Goal: Task Accomplishment & Management: Use online tool/utility

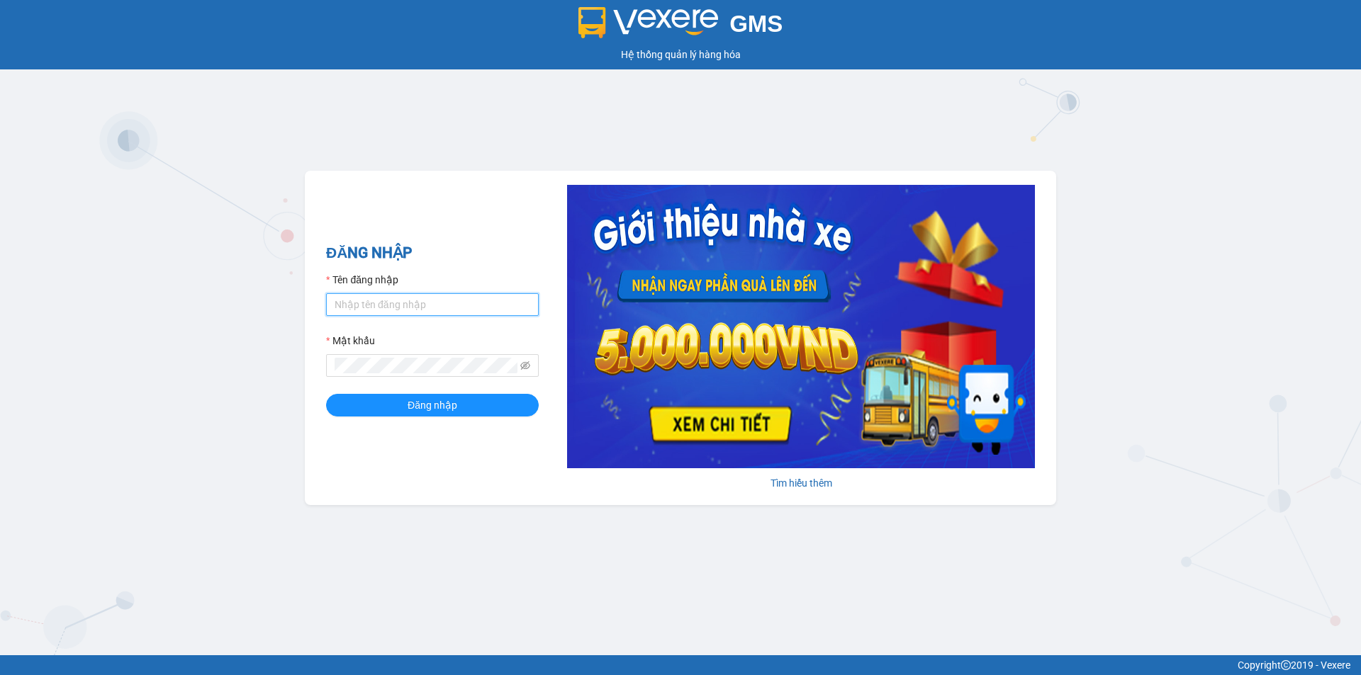
click at [415, 296] on input "Tên đăng nhập" at bounding box center [432, 304] width 213 height 23
type input "baotrung.namhailimo"
click at [326, 394] on button "Đăng nhập" at bounding box center [432, 405] width 213 height 23
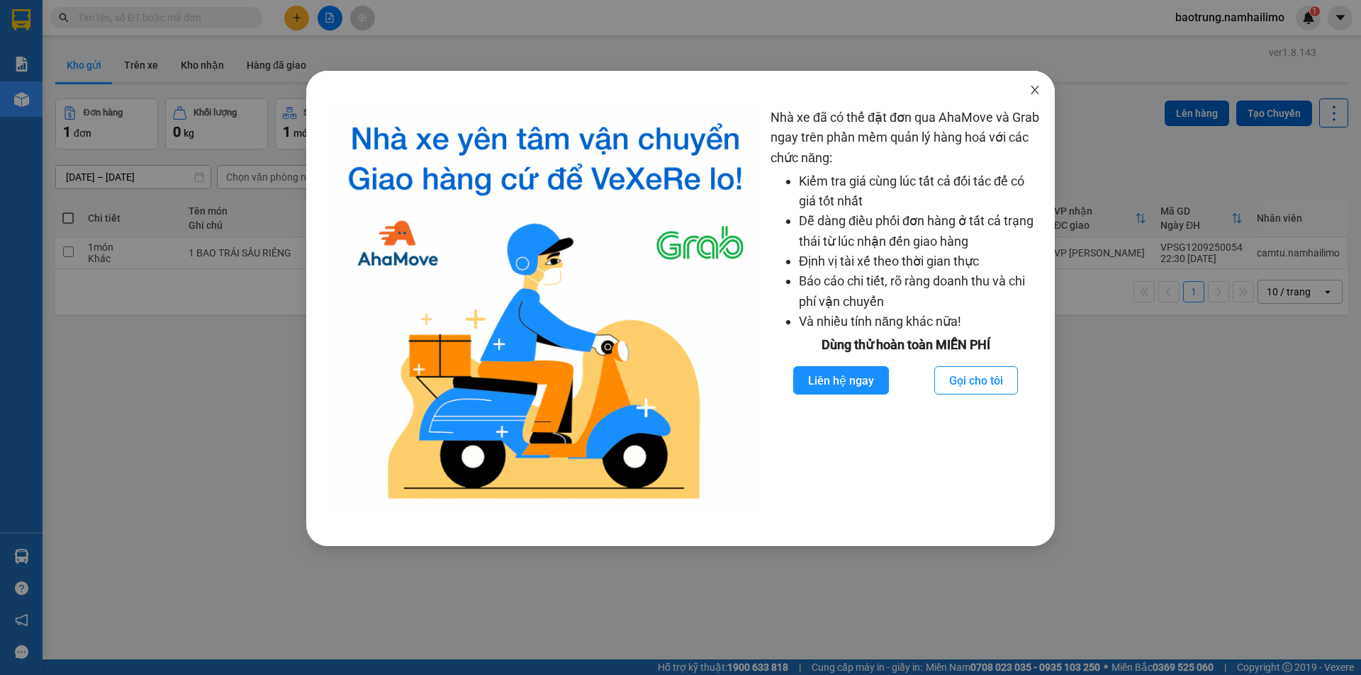
click at [1038, 96] on span "Close" at bounding box center [1035, 91] width 40 height 40
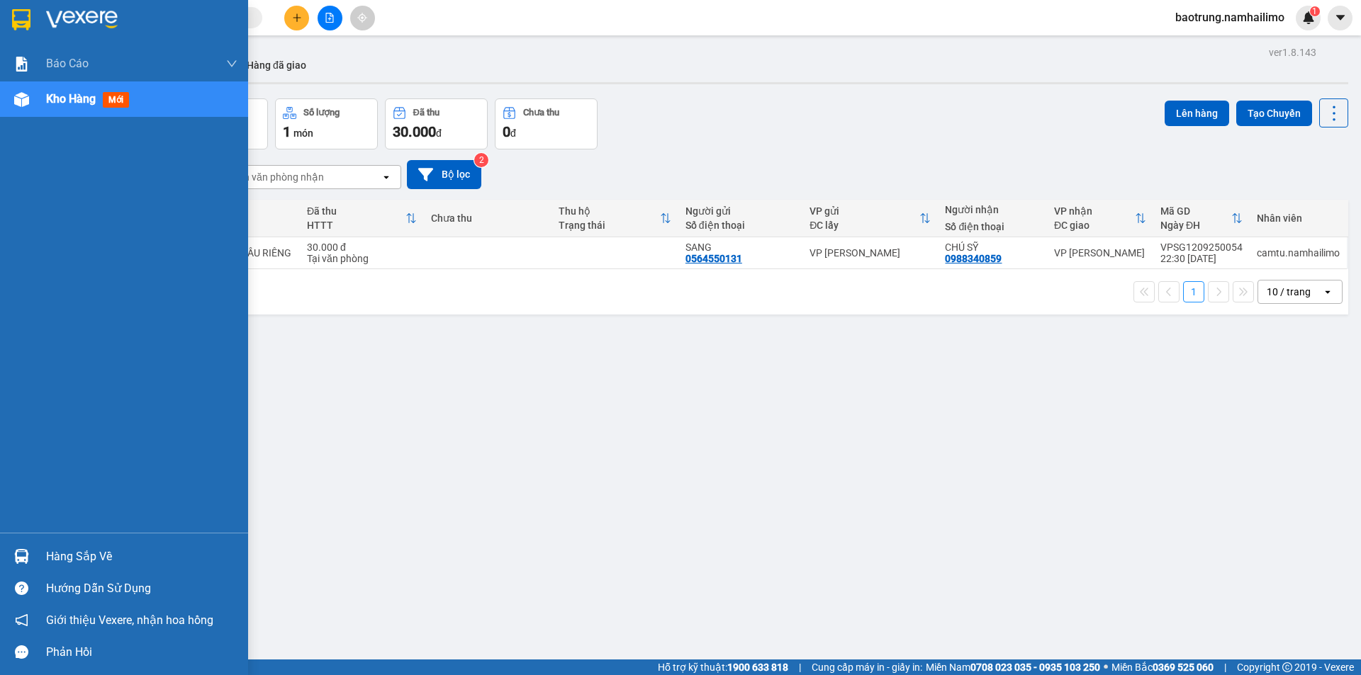
click at [86, 560] on div "Hàng sắp về" at bounding box center [141, 556] width 191 height 21
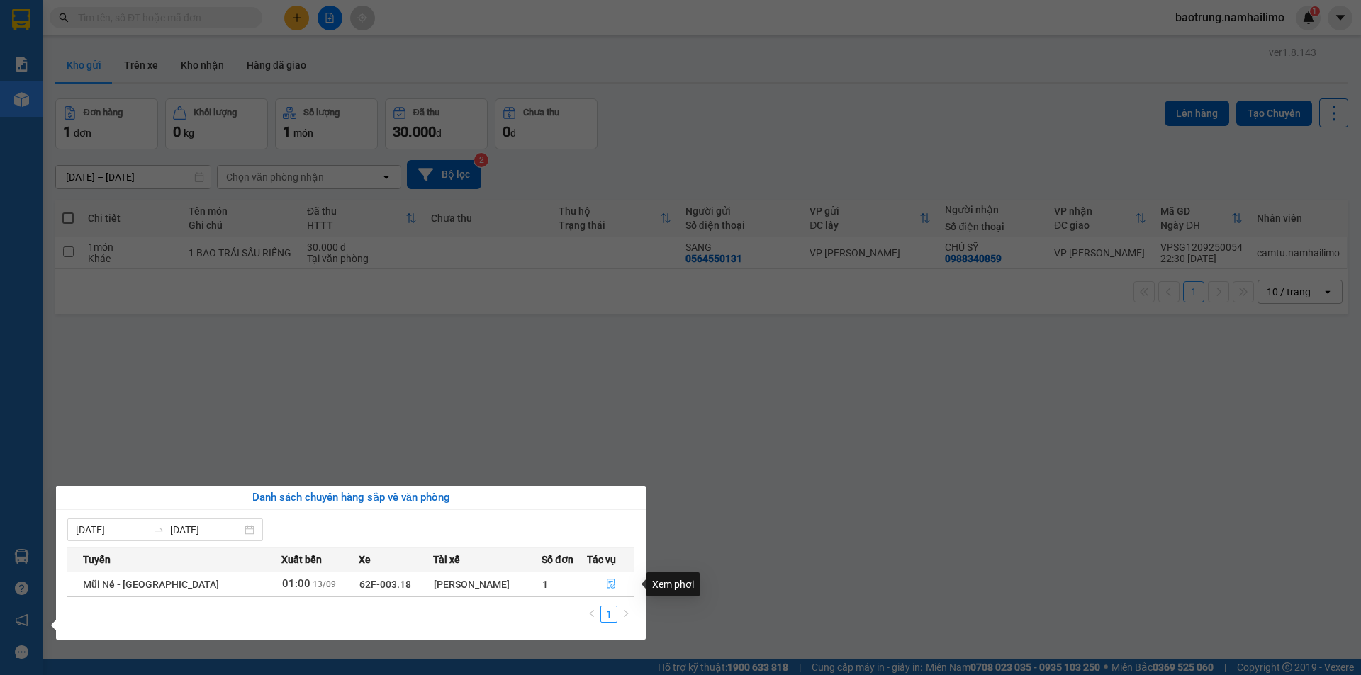
click at [612, 583] on icon "file-done" at bounding box center [611, 584] width 10 height 10
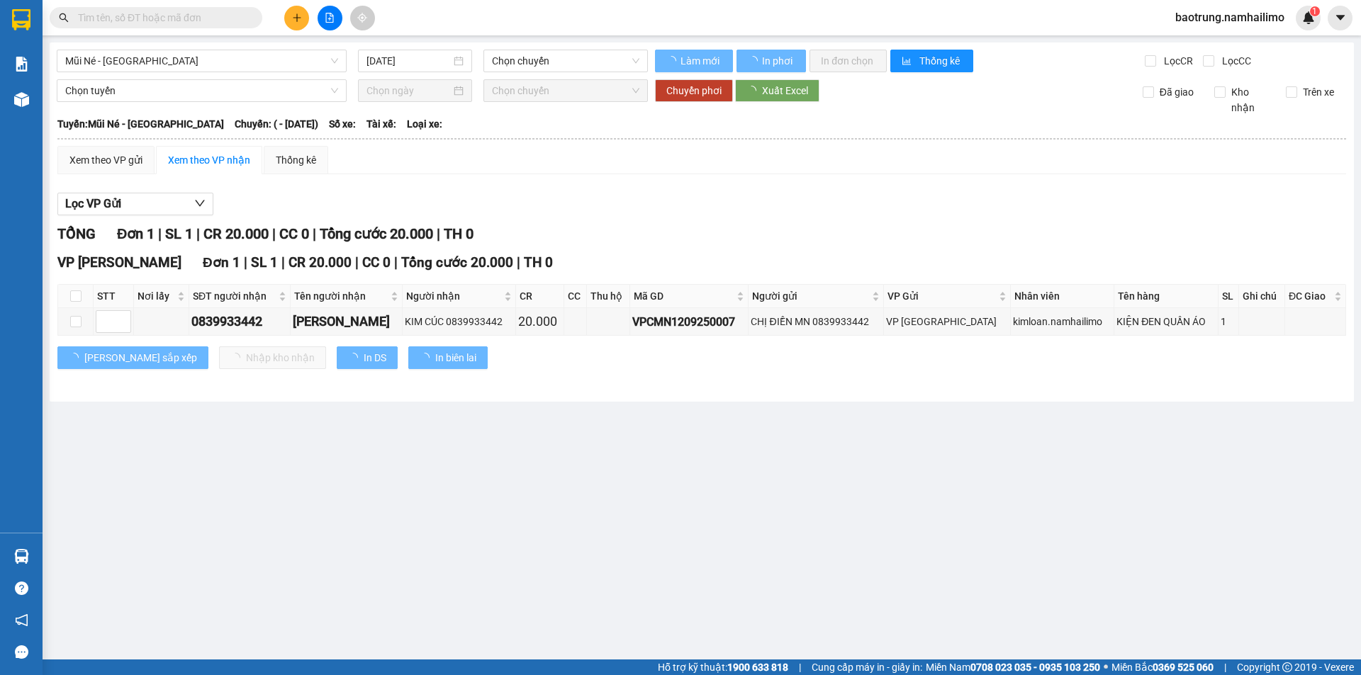
type input "[DATE]"
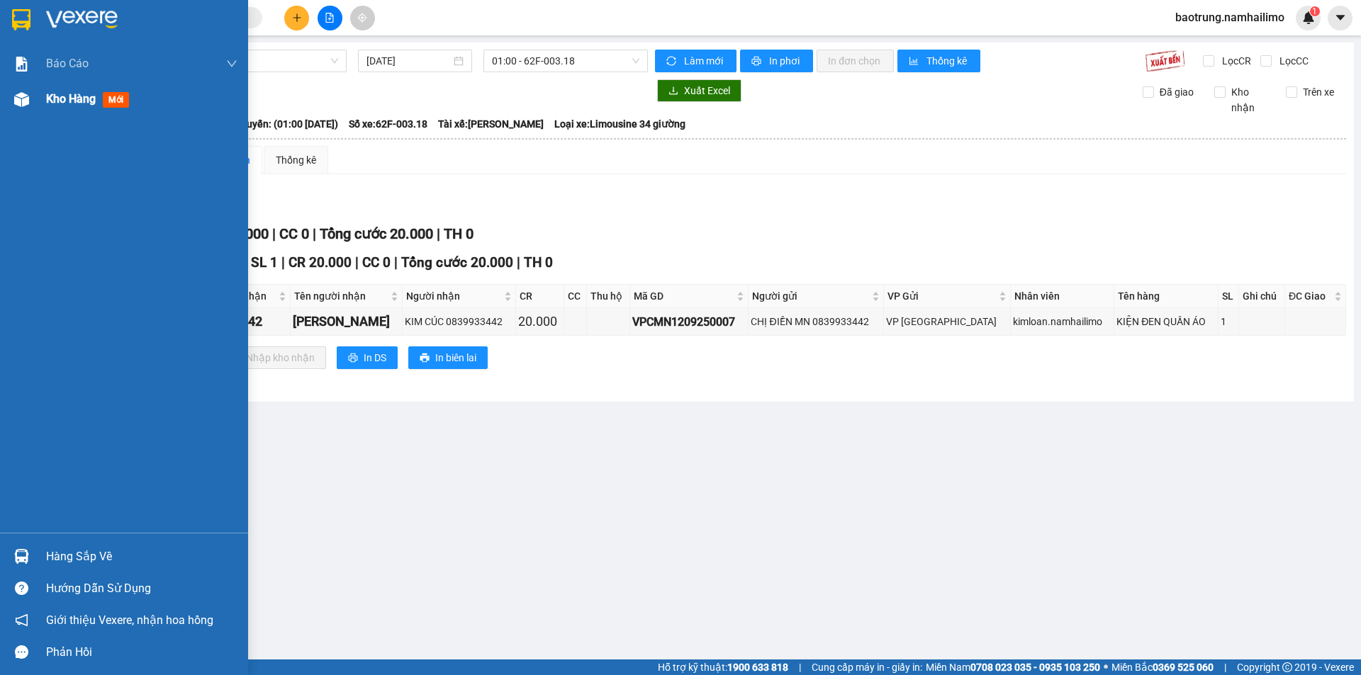
click at [81, 110] on div "Kho hàng mới" at bounding box center [141, 98] width 191 height 35
